Goal: Information Seeking & Learning: Find specific fact

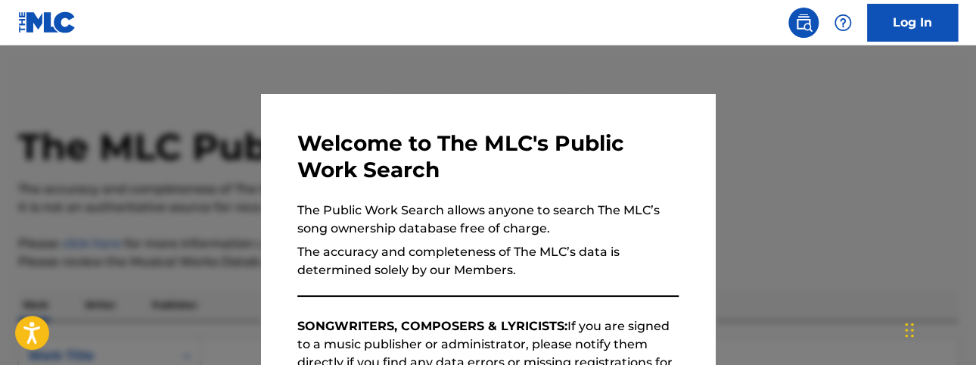
click at [790, 141] on div at bounding box center [488, 227] width 976 height 365
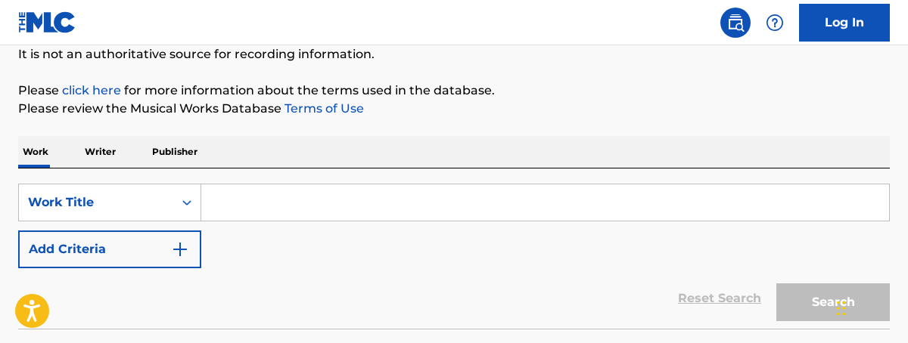
scroll to position [158, 0]
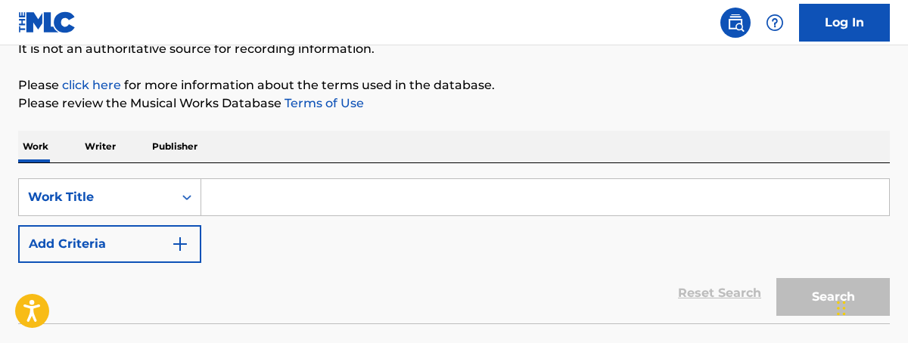
click at [455, 205] on input "Search Form" at bounding box center [545, 197] width 688 height 36
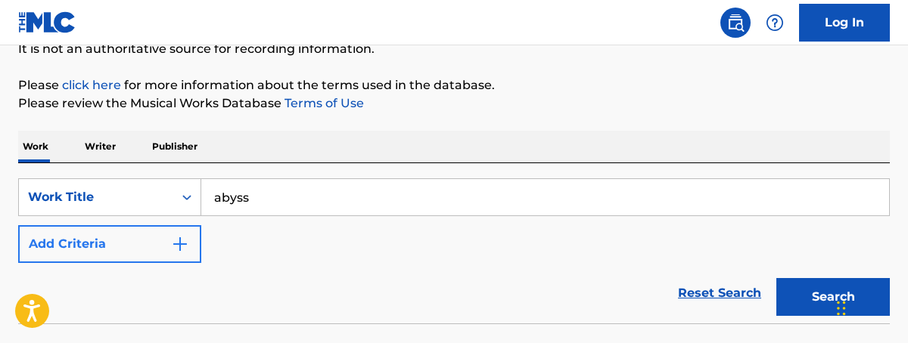
type input "abyss"
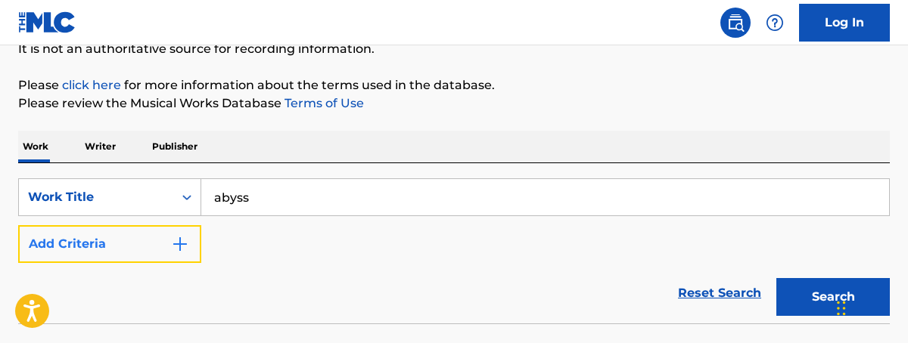
click at [191, 249] on button "Add Criteria" at bounding box center [109, 244] width 183 height 38
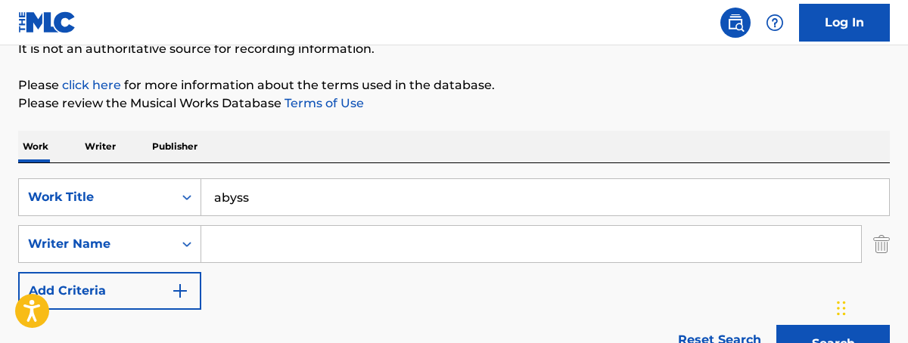
click at [231, 248] on input "Search Form" at bounding box center [531, 244] width 660 height 36
click at [776, 325] on button "Search" at bounding box center [832, 344] width 113 height 38
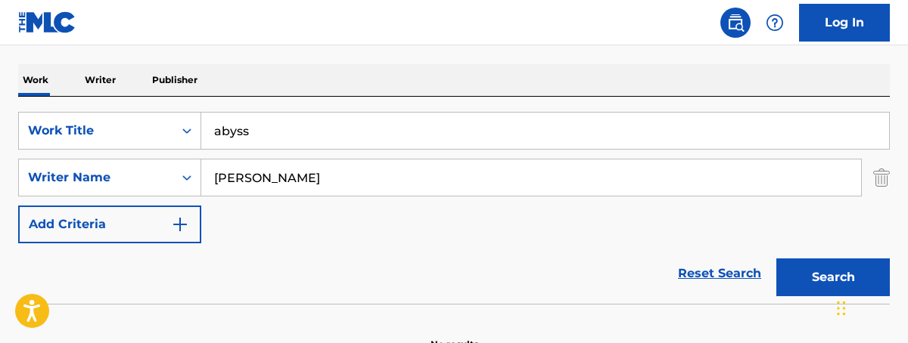
scroll to position [231, 0]
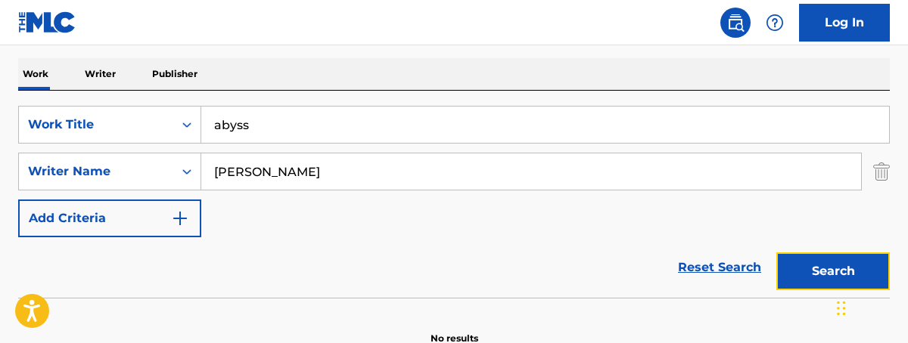
click at [819, 266] on button "Search" at bounding box center [832, 272] width 113 height 38
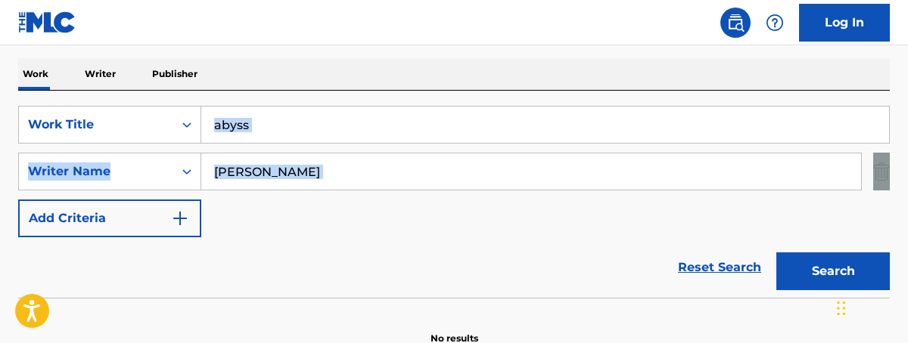
drag, startPoint x: 905, startPoint y: 132, endPoint x: 746, endPoint y: 157, distance: 160.8
click at [356, 164] on input "[PERSON_NAME]" at bounding box center [531, 172] width 660 height 36
click at [348, 169] on input "[PERSON_NAME]" at bounding box center [531, 172] width 660 height 36
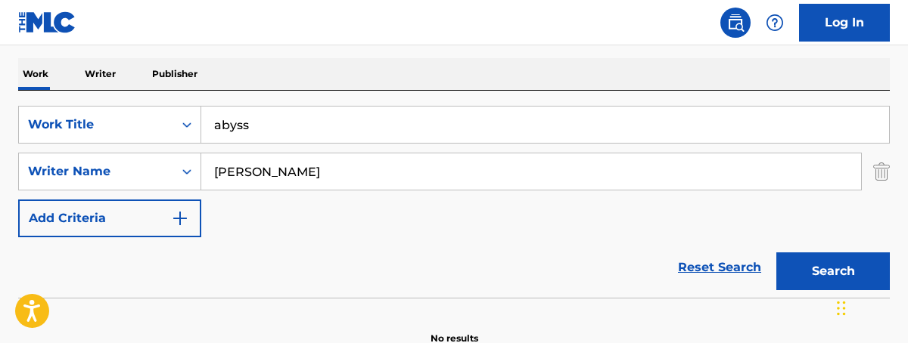
drag, startPoint x: 107, startPoint y: 111, endPoint x: 85, endPoint y: 98, distance: 25.8
click at [85, 98] on div "SearchWithCriteria4e80304b-814f-45e0-8cbf-16d6af1b0b84 Work Title abyss SearchW…" at bounding box center [453, 194] width 871 height 207
type input "[PERSON_NAME]"
click at [776, 253] on button "Search" at bounding box center [832, 272] width 113 height 38
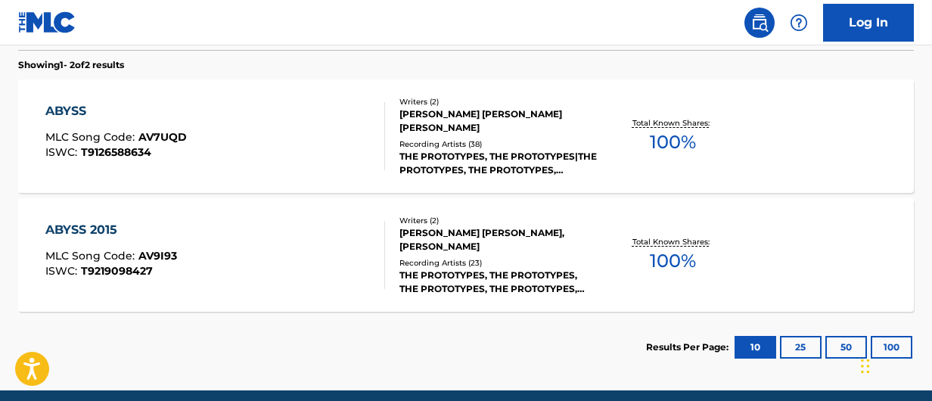
scroll to position [475, 0]
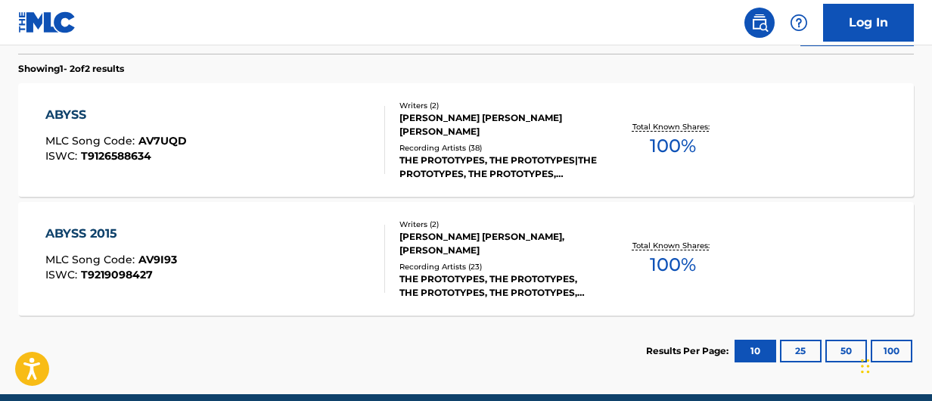
click at [681, 144] on span "100 %" at bounding box center [673, 145] width 46 height 27
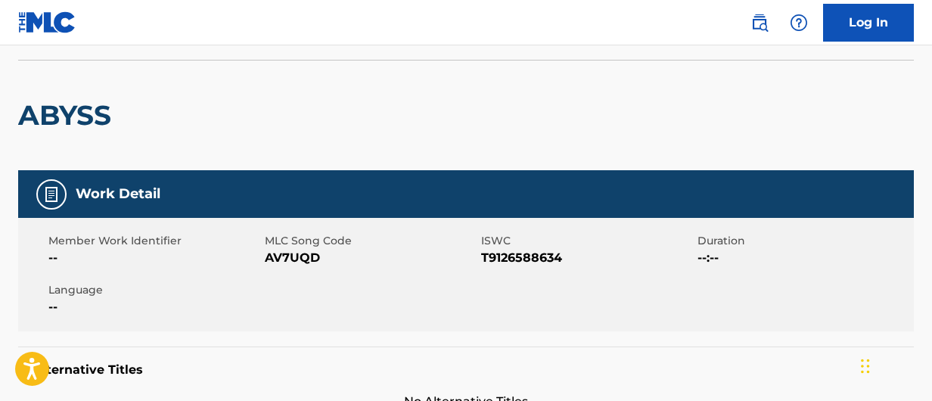
scroll to position [92, 0]
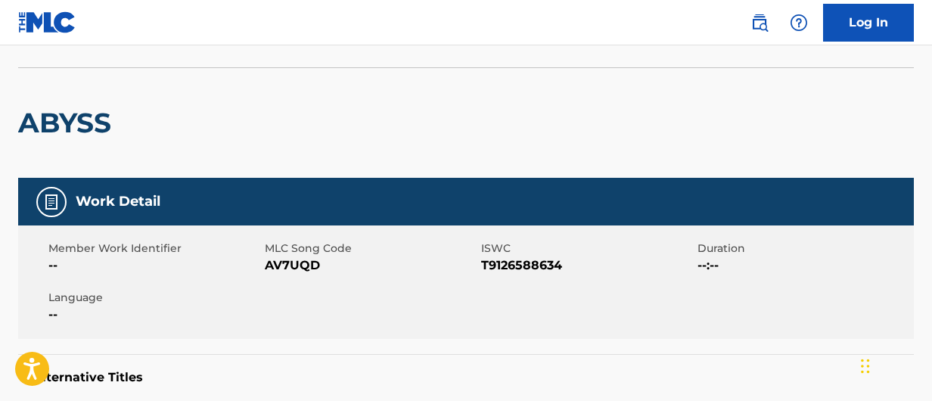
click at [491, 269] on span "T9126588634" at bounding box center [587, 265] width 213 height 18
copy span "T9126588634"
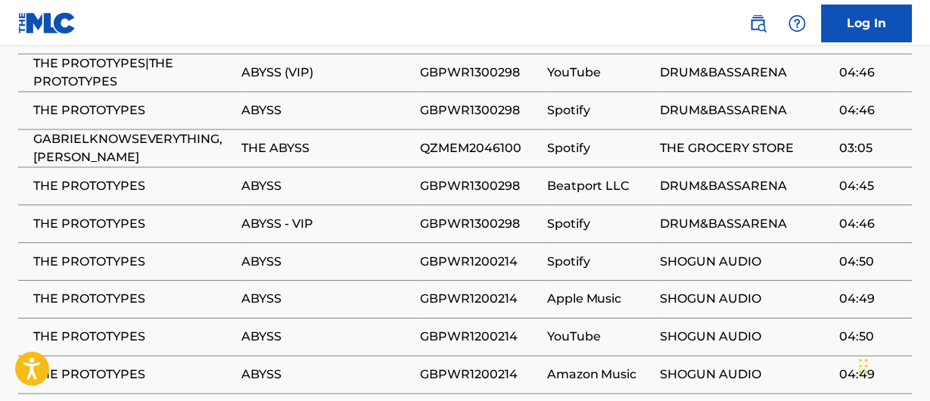
scroll to position [1132, 0]
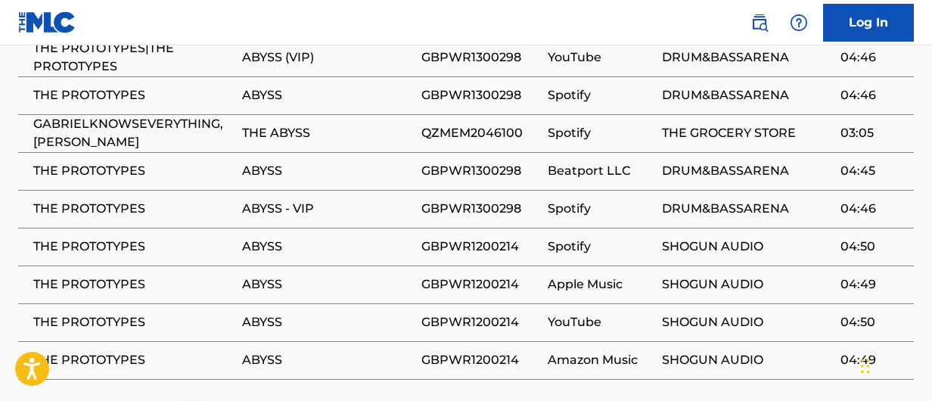
click at [471, 238] on span "GBPWR1200214" at bounding box center [481, 247] width 120 height 18
drag, startPoint x: 471, startPoint y: 229, endPoint x: 437, endPoint y: 226, distance: 33.4
click at [436, 238] on span "GBPWR1200214" at bounding box center [481, 247] width 120 height 18
click at [437, 238] on span "GBPWR1200214" at bounding box center [481, 247] width 120 height 18
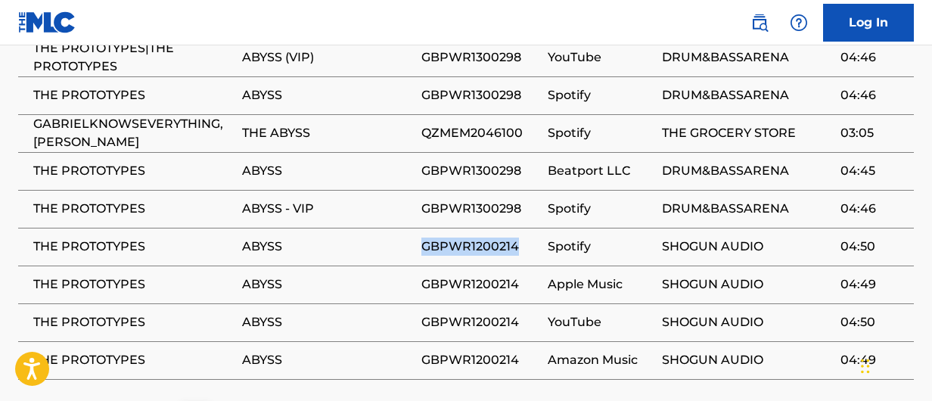
copy span "GBPWR1200214"
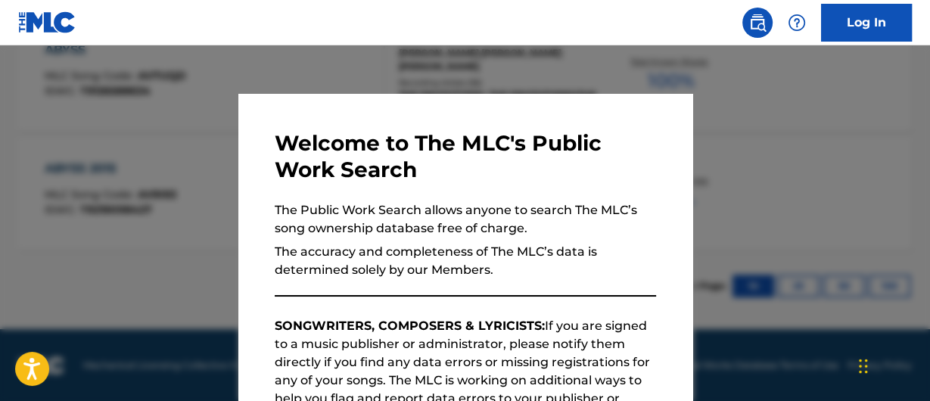
drag, startPoint x: 788, startPoint y: 109, endPoint x: 842, endPoint y: 126, distance: 56.5
click at [788, 110] on div at bounding box center [465, 245] width 930 height 401
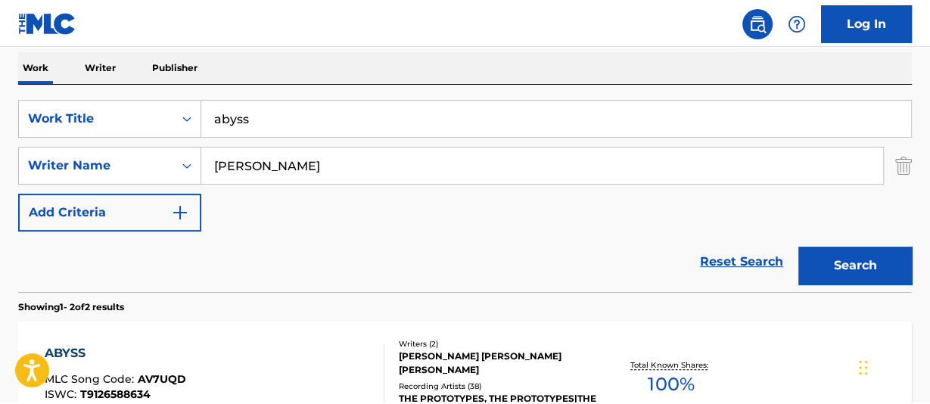
scroll to position [219, 0]
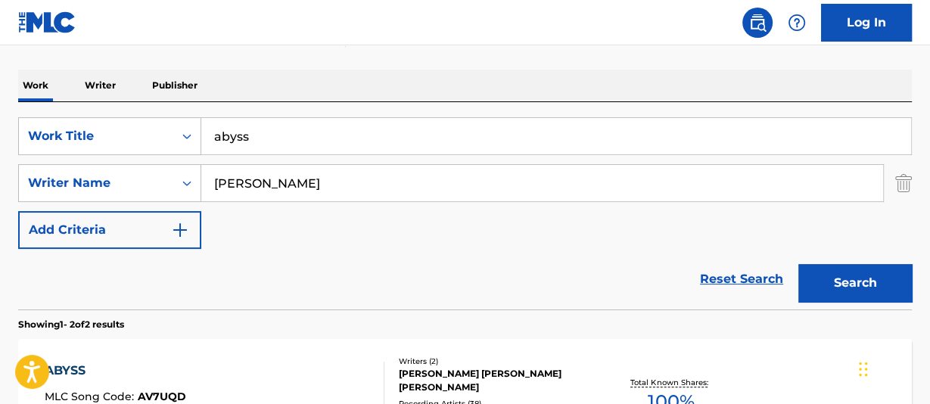
click at [321, 131] on input "abyss" at bounding box center [556, 136] width 710 height 36
type input "abyss vip"
click at [798, 264] on button "Search" at bounding box center [854, 283] width 113 height 38
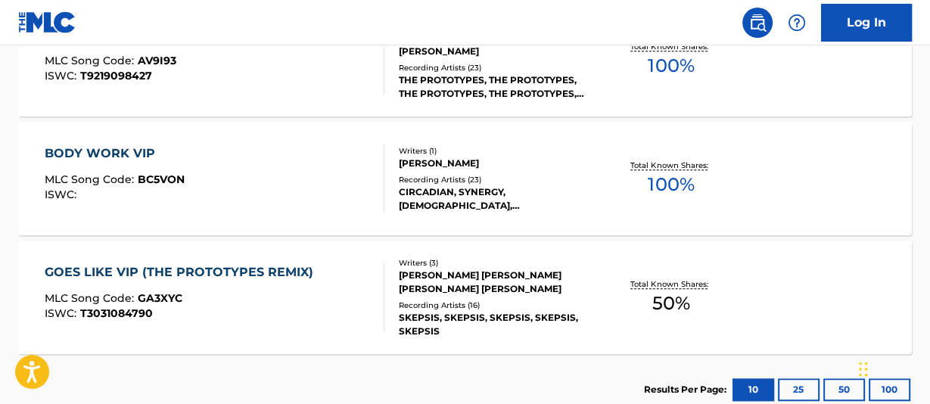
scroll to position [770, 0]
